Goal: Task Accomplishment & Management: Manage account settings

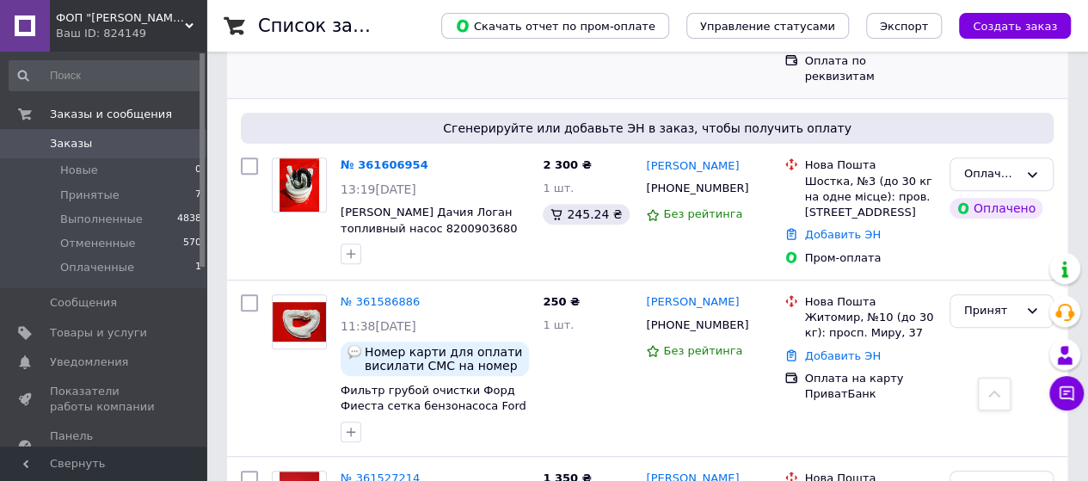
scroll to position [86, 0]
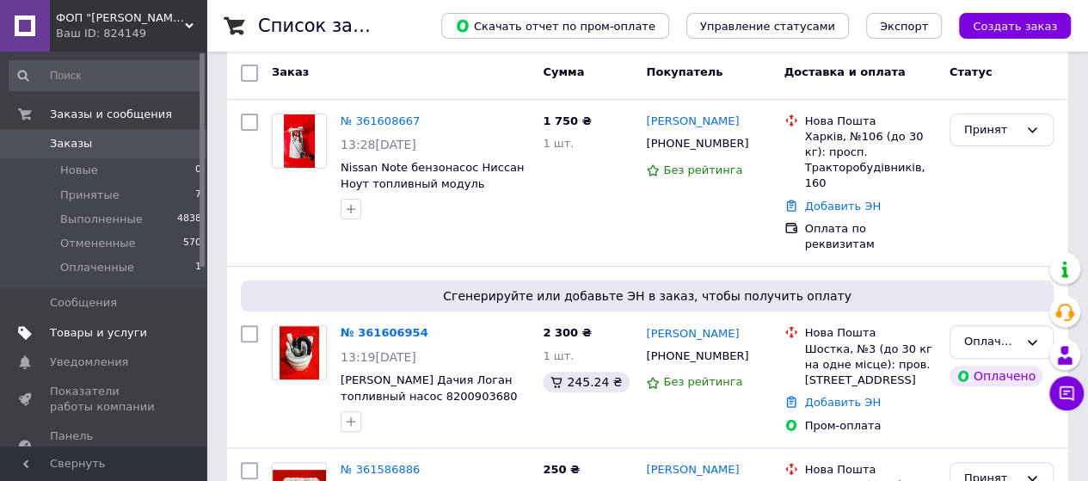
click at [91, 337] on span "Товары и услуги" at bounding box center [98, 332] width 97 height 15
